Goal: Task Accomplishment & Management: Use online tool/utility

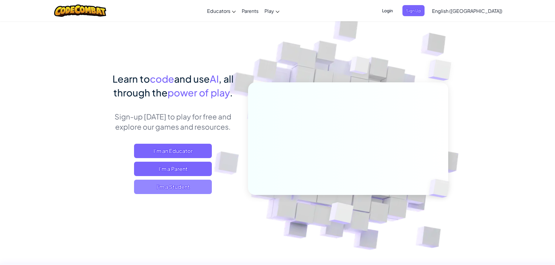
click at [168, 190] on span "I'm a Student" at bounding box center [173, 187] width 78 height 14
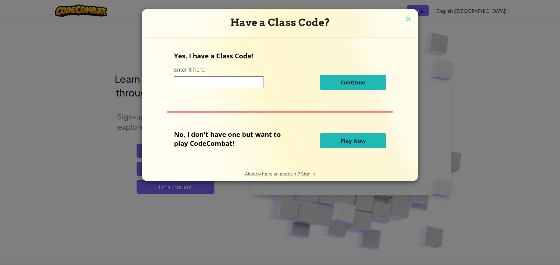
click at [352, 143] on span "Play Now" at bounding box center [352, 140] width 25 height 7
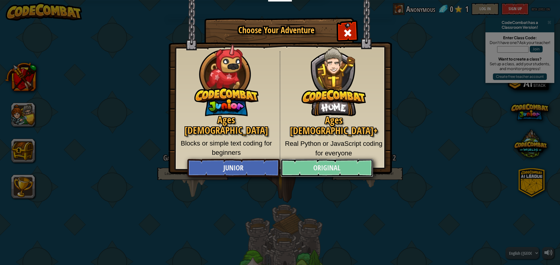
click at [333, 168] on link "Original" at bounding box center [326, 168] width 92 height 18
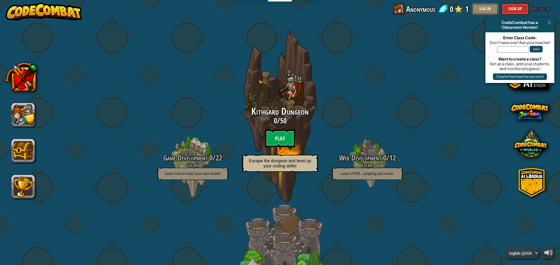
click at [473, 7] on button "Log In" at bounding box center [484, 9] width 27 height 12
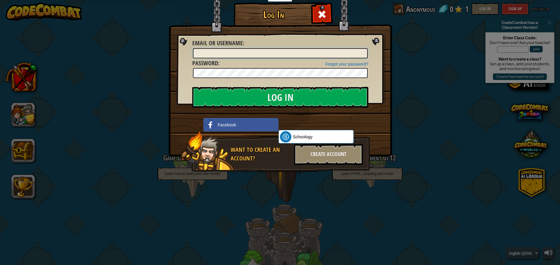
click at [259, 54] on input "Email or Username :" at bounding box center [280, 53] width 175 height 10
type input "DESERTGUY"
click at [236, 99] on input "Log In" at bounding box center [280, 97] width 176 height 21
